Goal: Task Accomplishment & Management: Manage account settings

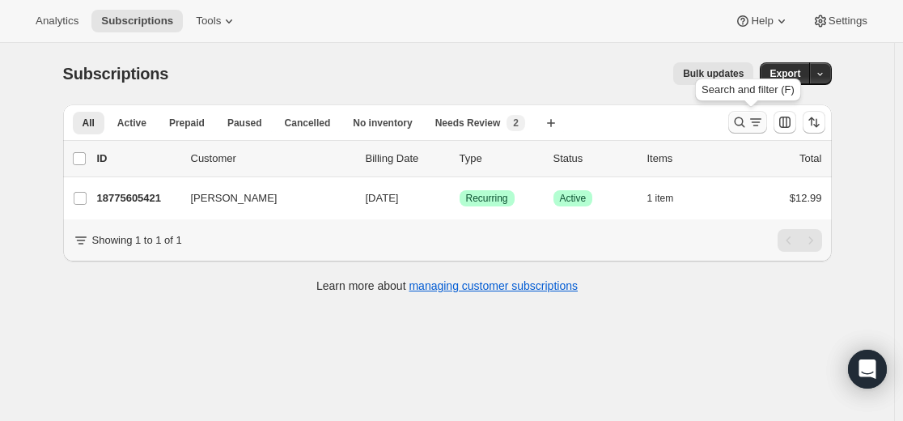
click at [751, 123] on div "Search and filter results" at bounding box center [747, 122] width 32 height 16
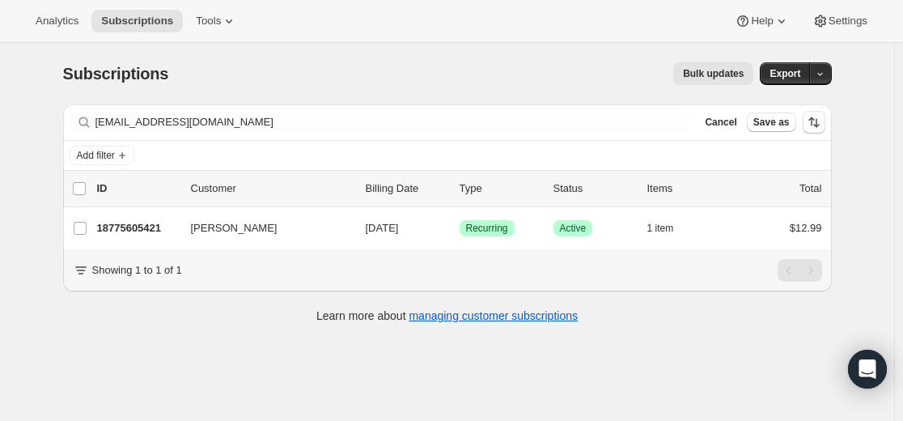
click at [551, 110] on div "Filter subscribers [EMAIL_ADDRESS][DOMAIN_NAME] Clear Cancel Save as" at bounding box center [447, 122] width 768 height 36
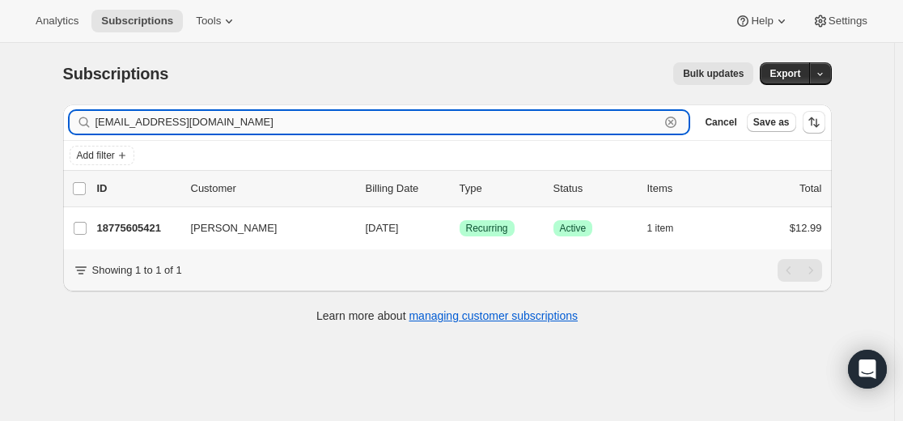
click at [551, 111] on input "[EMAIL_ADDRESS][DOMAIN_NAME]" at bounding box center [377, 122] width 565 height 23
click at [555, 121] on input "[EMAIL_ADDRESS][DOMAIN_NAME]" at bounding box center [377, 122] width 565 height 23
click at [555, 122] on input "[EMAIL_ADDRESS][DOMAIN_NAME]" at bounding box center [377, 122] width 565 height 23
paste input "[PERSON_NAME]"
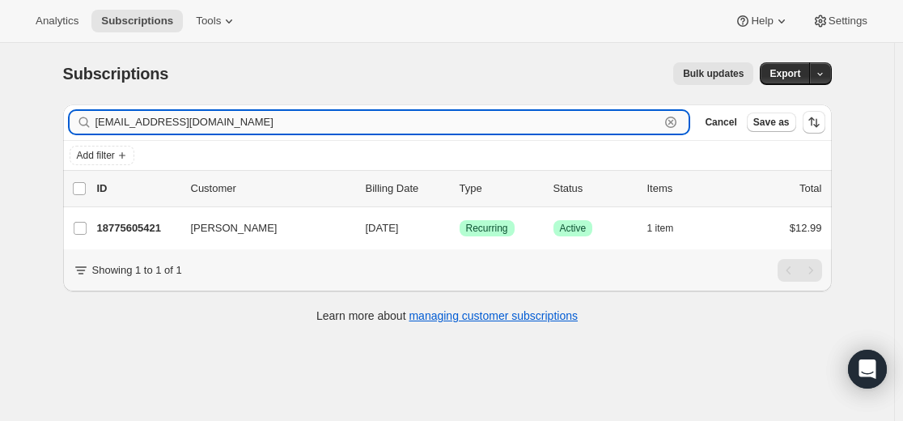
type input "[EMAIL_ADDRESS][DOMAIN_NAME]"
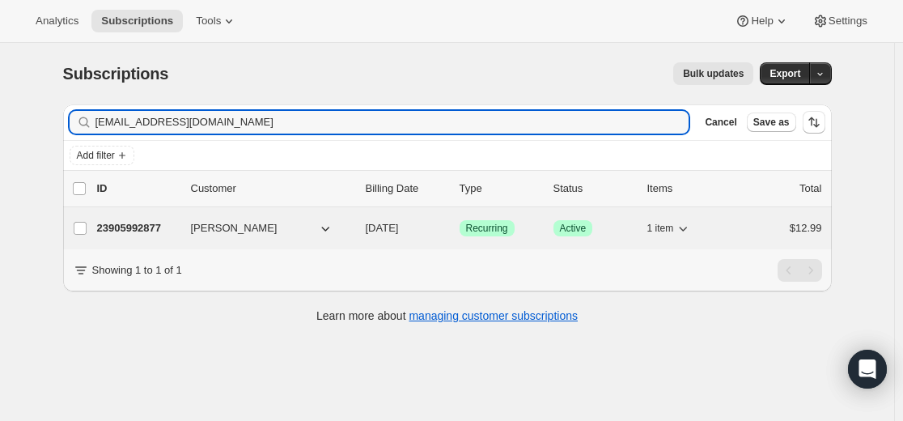
click at [150, 227] on p "23905992877" at bounding box center [137, 228] width 81 height 16
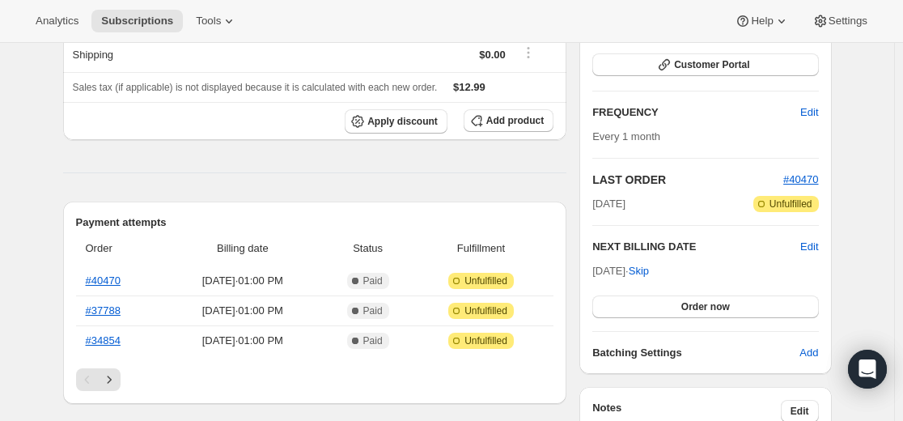
scroll to position [243, 0]
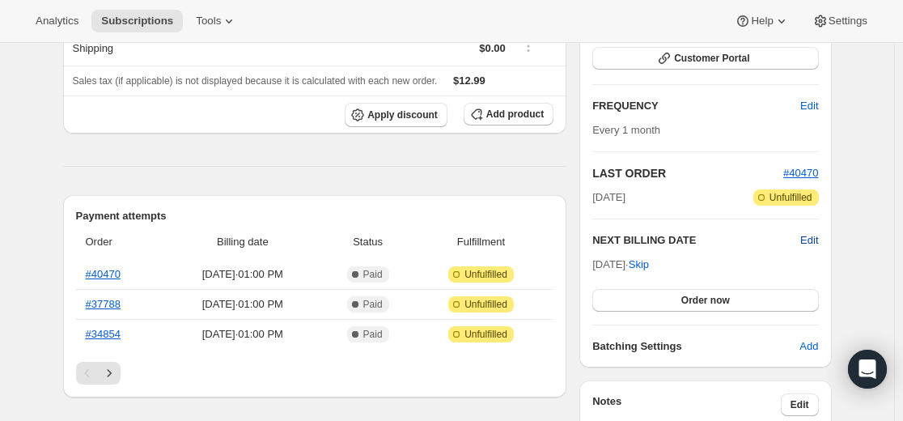
click at [810, 244] on span "Edit" at bounding box center [809, 240] width 18 height 16
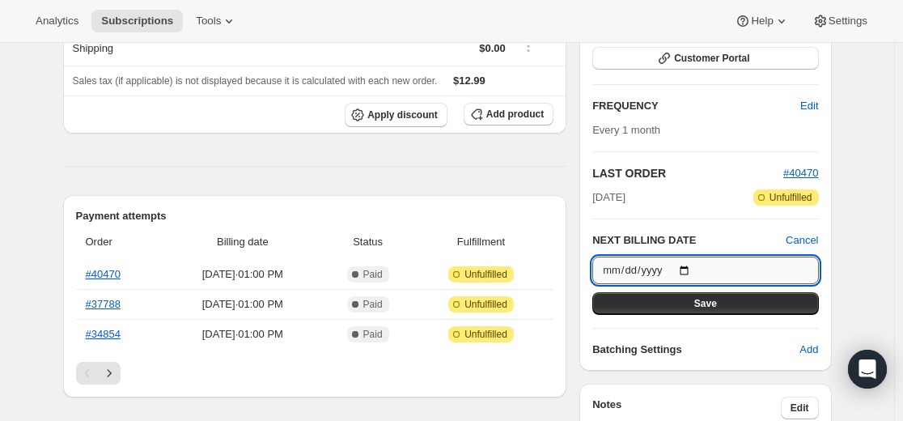
click at [690, 267] on input "[DATE]" at bounding box center [705, 269] width 226 height 27
type input "[DATE]"
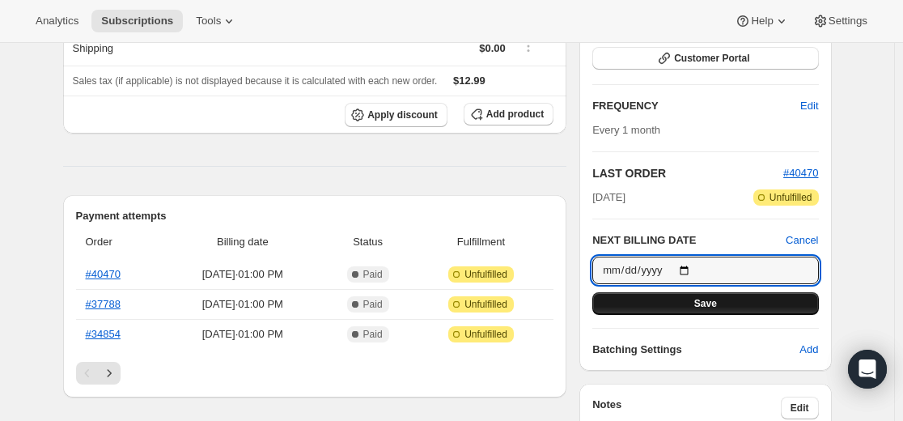
click at [734, 309] on button "Save" at bounding box center [705, 303] width 226 height 23
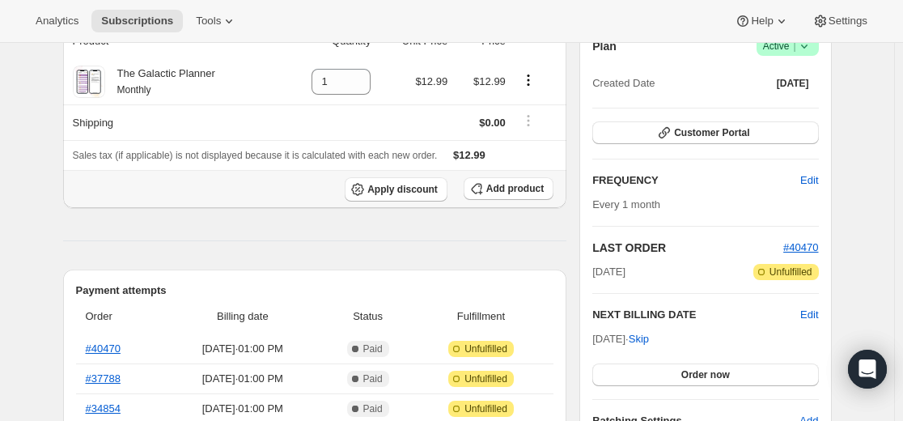
scroll to position [0, 0]
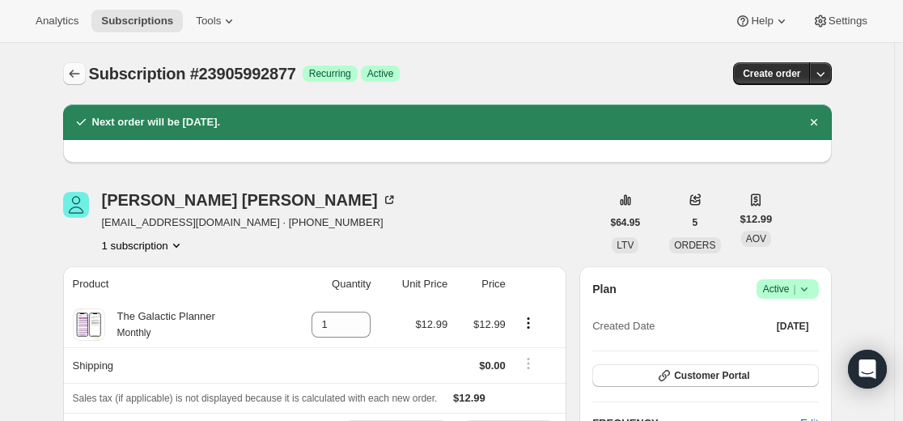
click at [82, 74] on icon "Subscriptions" at bounding box center [74, 74] width 16 height 16
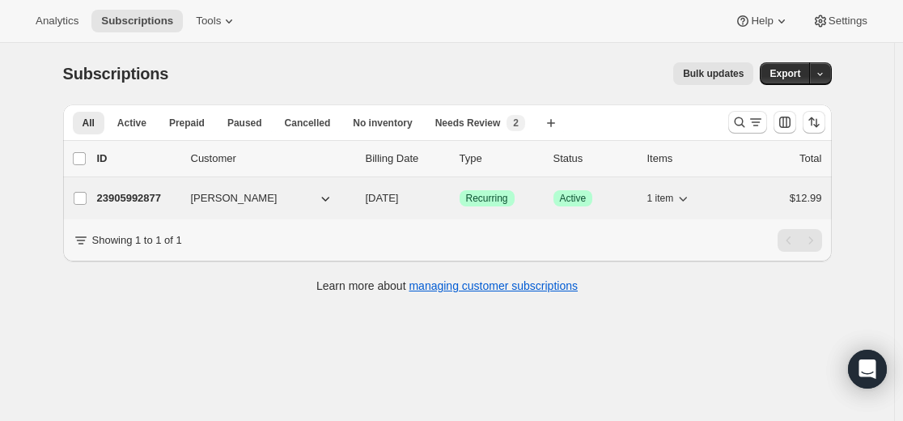
click at [142, 196] on p "23905992877" at bounding box center [137, 198] width 81 height 16
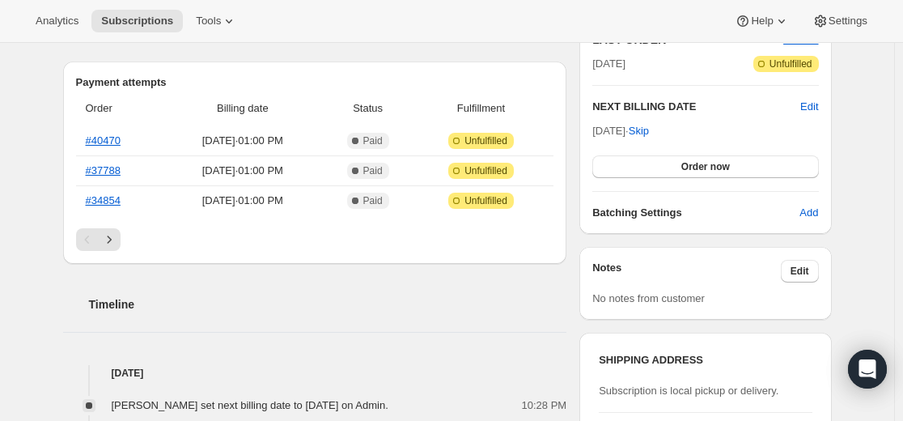
scroll to position [404, 0]
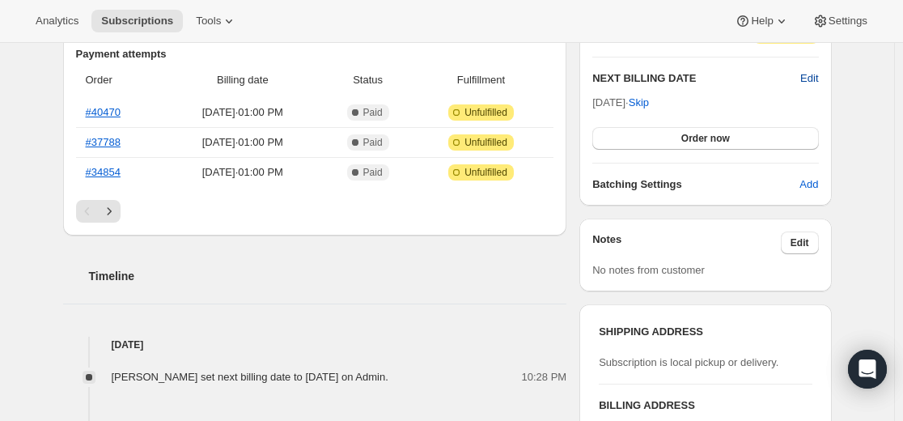
click at [815, 78] on span "Edit" at bounding box center [809, 78] width 18 height 16
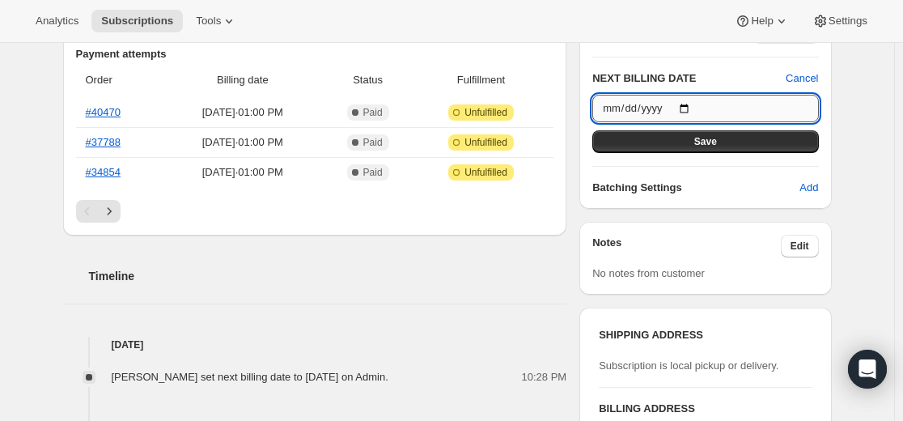
click at [695, 104] on input "[DATE]" at bounding box center [705, 108] width 226 height 27
type input "[DATE]"
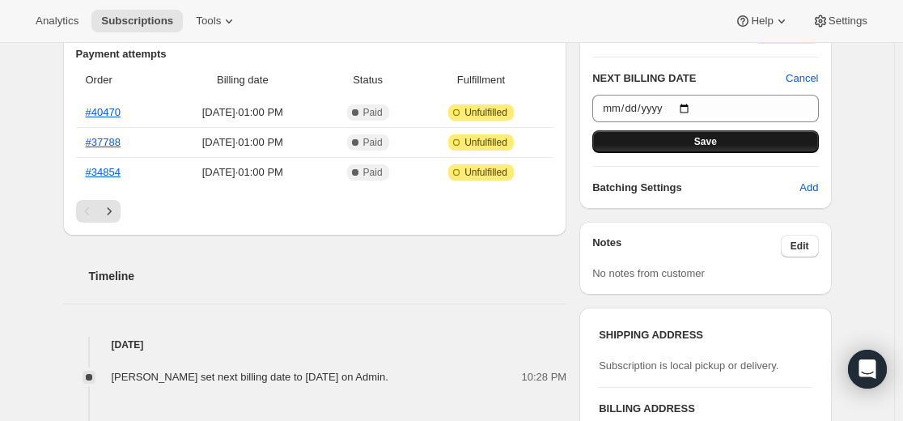
click at [722, 140] on button "Save" at bounding box center [705, 141] width 226 height 23
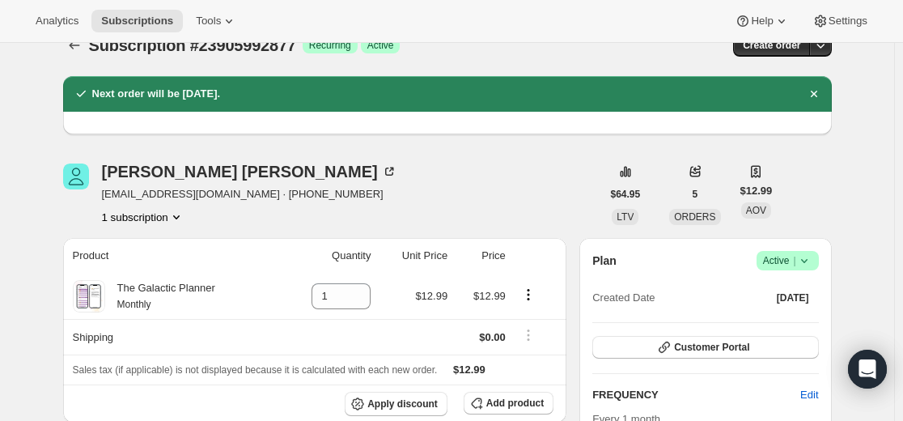
scroll to position [0, 0]
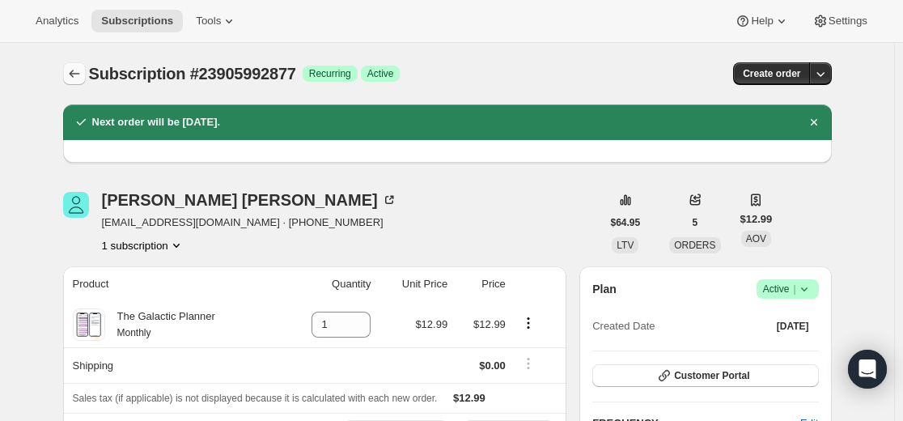
click at [86, 78] on button "Subscriptions" at bounding box center [74, 73] width 23 height 23
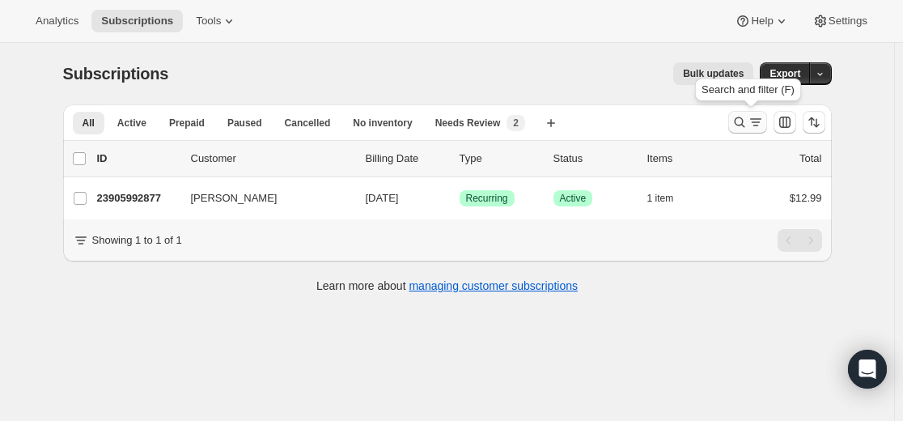
click at [738, 121] on icon "Search and filter results" at bounding box center [739, 122] width 16 height 16
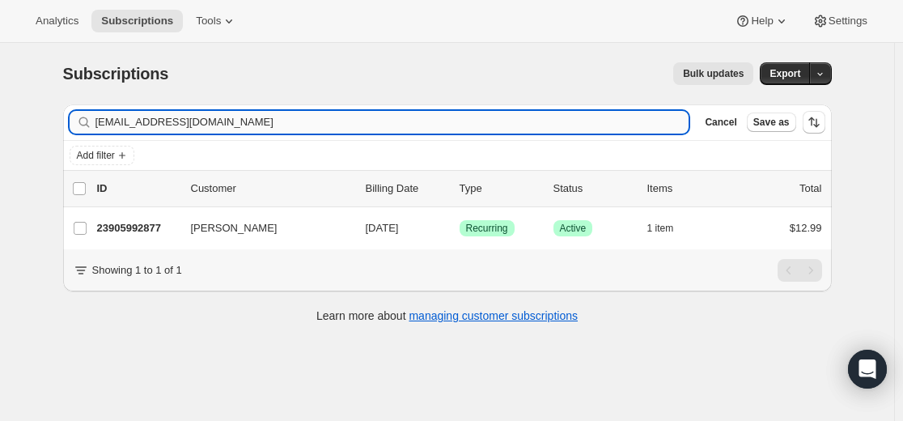
click at [552, 119] on input "[EMAIL_ADDRESS][DOMAIN_NAME]" at bounding box center [392, 122] width 594 height 23
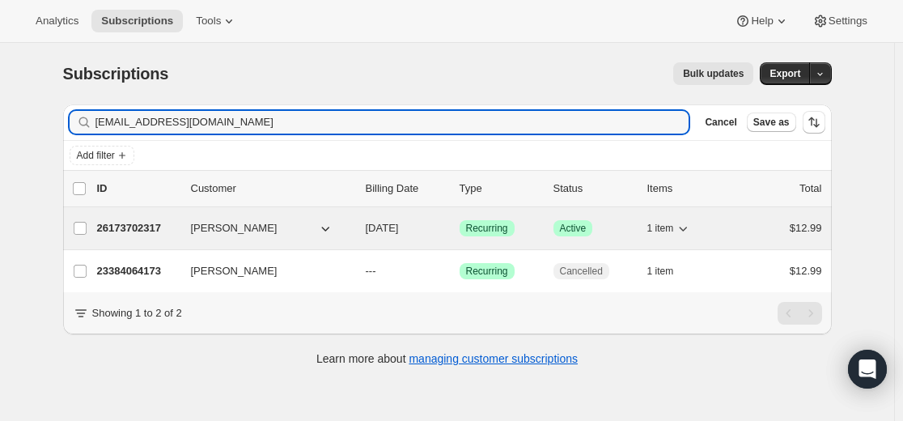
type input "[EMAIL_ADDRESS][DOMAIN_NAME]"
click at [149, 227] on p "26173702317" at bounding box center [137, 228] width 81 height 16
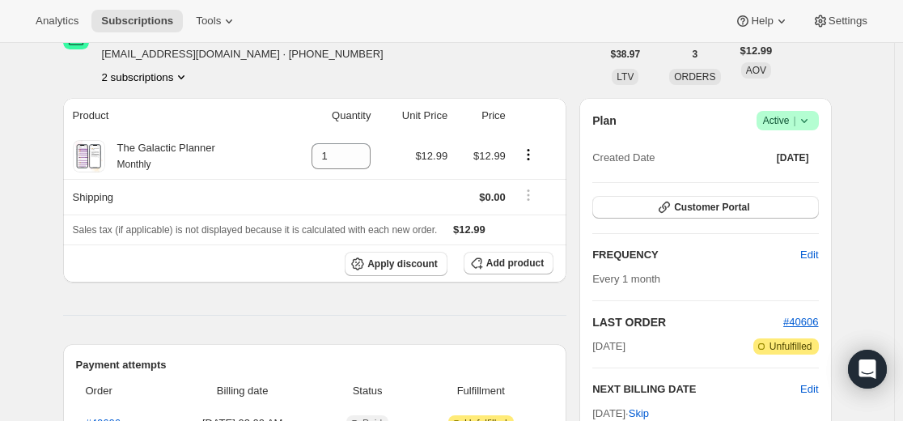
scroll to position [243, 0]
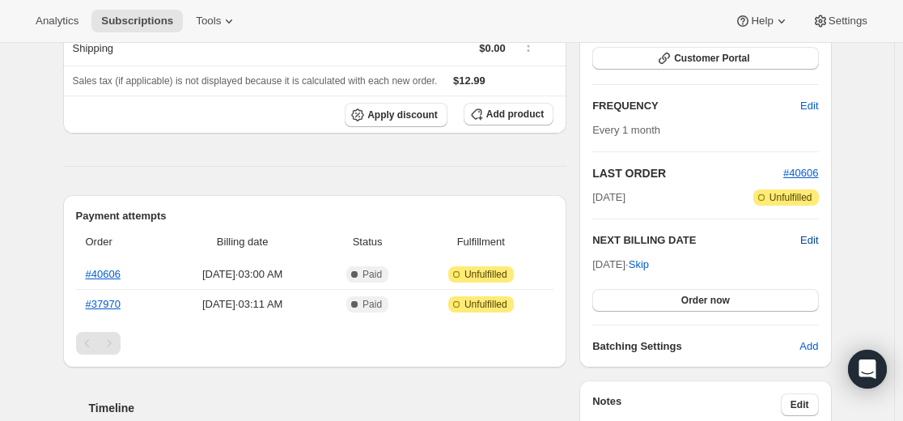
click at [814, 242] on span "Edit" at bounding box center [809, 240] width 18 height 16
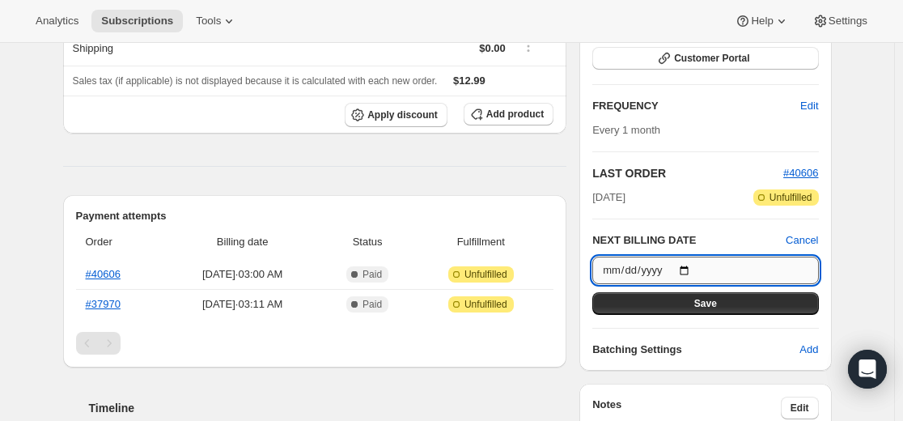
click at [696, 265] on input "[DATE]" at bounding box center [705, 269] width 226 height 27
type input "[DATE]"
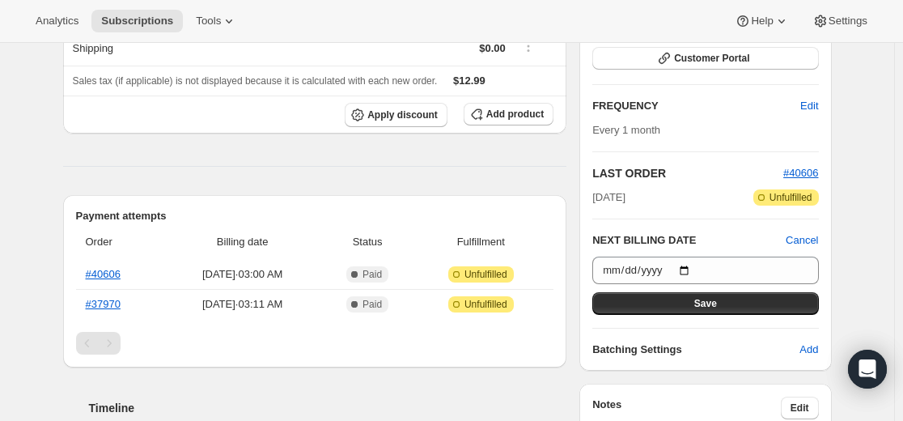
click at [722, 302] on button "Save" at bounding box center [705, 303] width 226 height 23
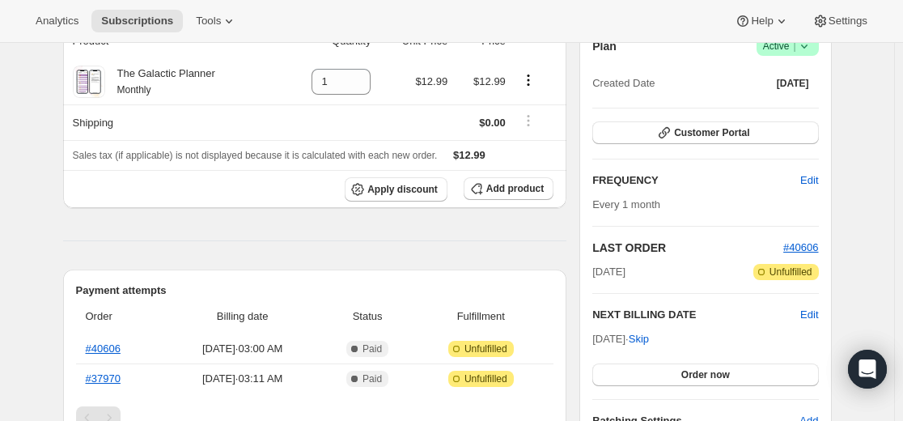
click at [51, 234] on div "Subscription #26173702317. This page is ready Subscription #26173702317 Success…" at bounding box center [447, 370] width 807 height 1140
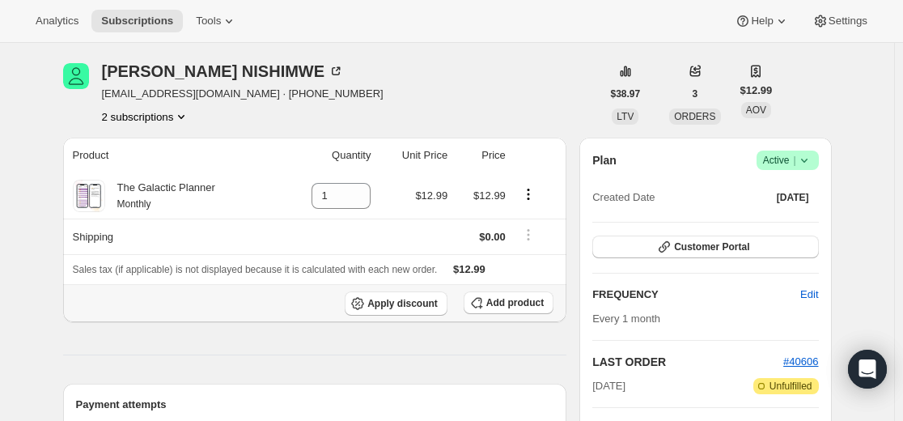
scroll to position [0, 0]
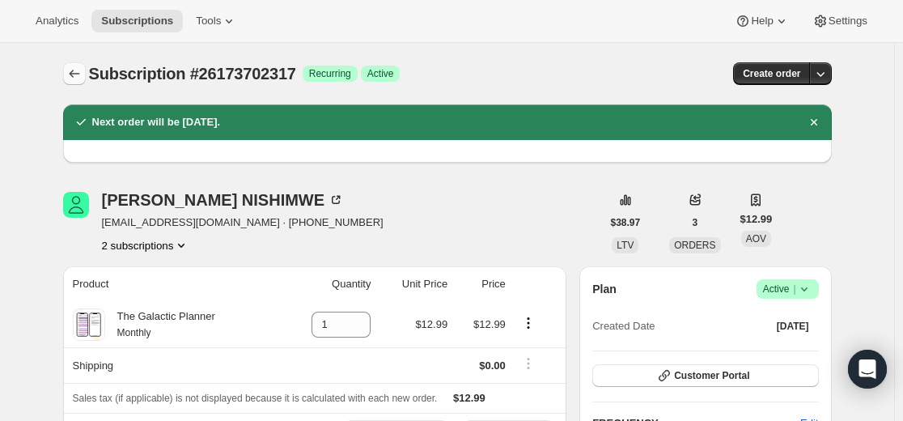
click at [78, 72] on icon "Subscriptions" at bounding box center [74, 74] width 16 height 16
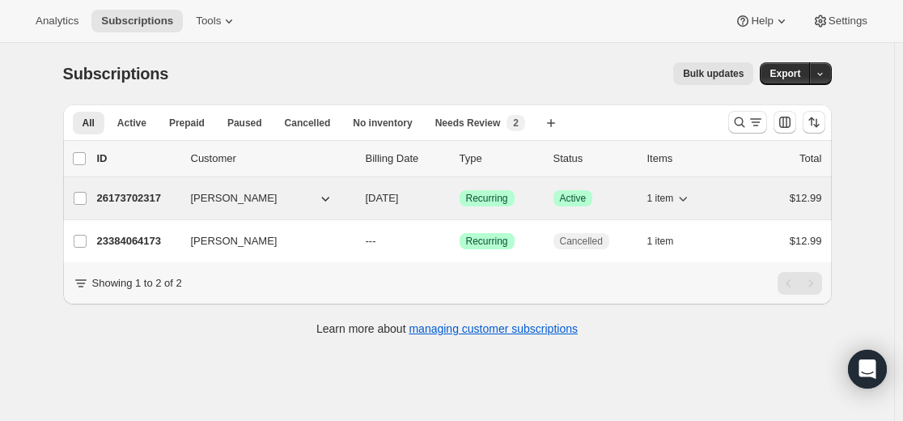
click at [150, 200] on p "26173702317" at bounding box center [137, 198] width 81 height 16
